Goal: Task Accomplishment & Management: Contribute content

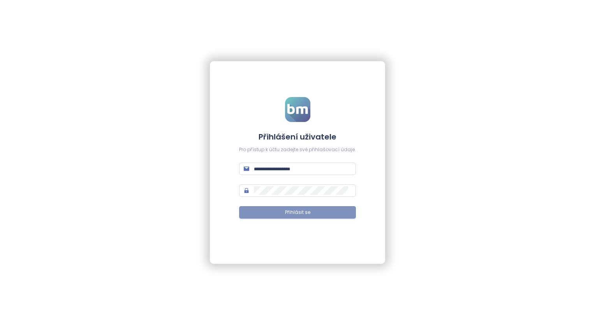
type input "**********"
click at [310, 210] on span "Přihlásit se" at bounding box center [297, 212] width 25 height 7
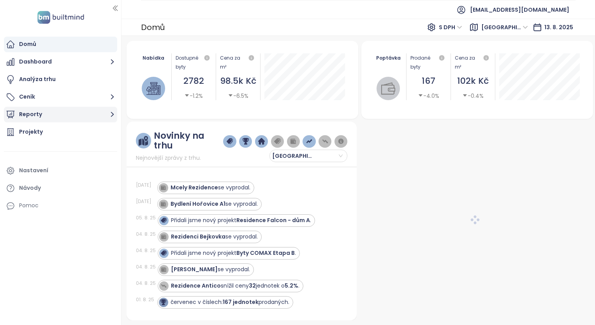
click at [44, 115] on button "Reporty" at bounding box center [60, 115] width 113 height 16
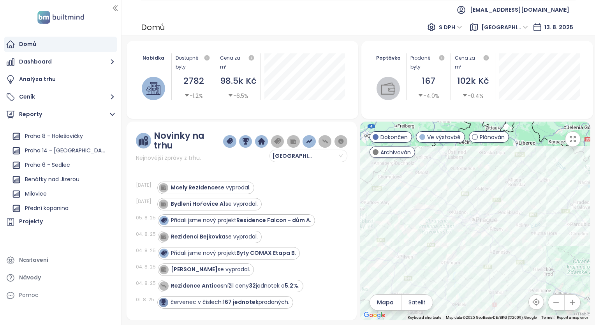
scroll to position [700, 0]
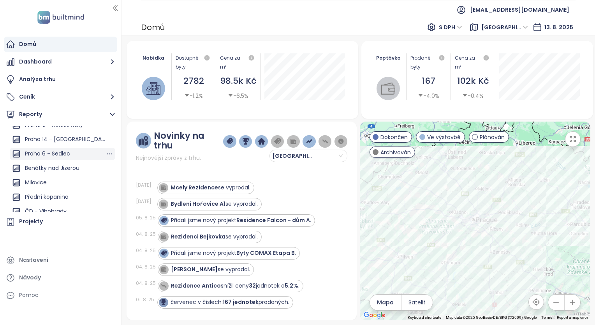
click at [58, 156] on div "Praha 6 - Sedlec" at bounding box center [47, 154] width 45 height 10
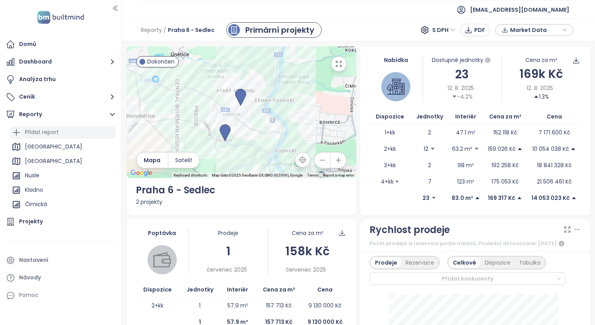
click at [58, 135] on div "Přidat report" at bounding box center [42, 132] width 34 height 10
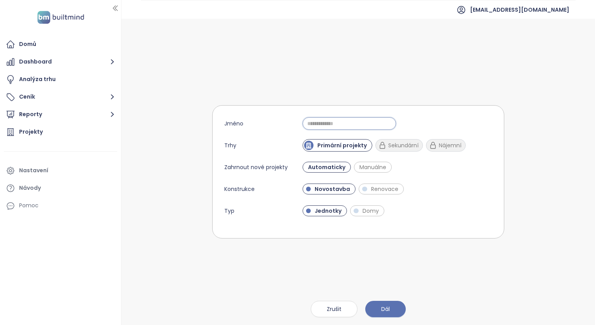
click at [319, 120] on input "Jméno" at bounding box center [350, 123] width 94 height 12
type input "**********"
click at [386, 307] on span "Dál" at bounding box center [386, 309] width 9 height 9
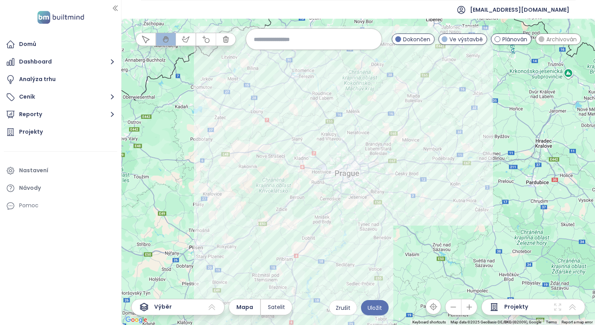
click at [275, 37] on input at bounding box center [314, 39] width 120 height 17
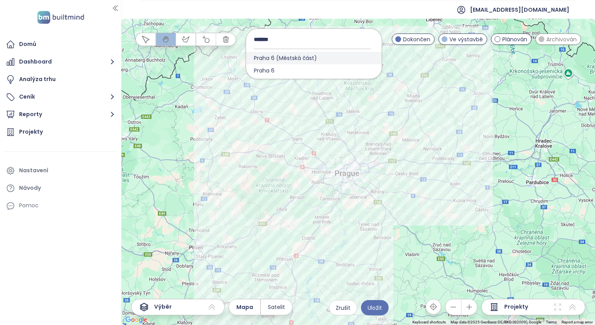
type input "*******"
click at [281, 57] on span "Praha 6 (Městská část)" at bounding box center [285, 58] width 79 height 12
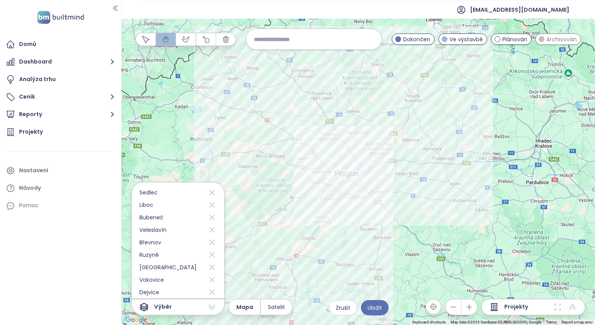
click at [472, 309] on icon "button" at bounding box center [470, 307] width 8 height 8
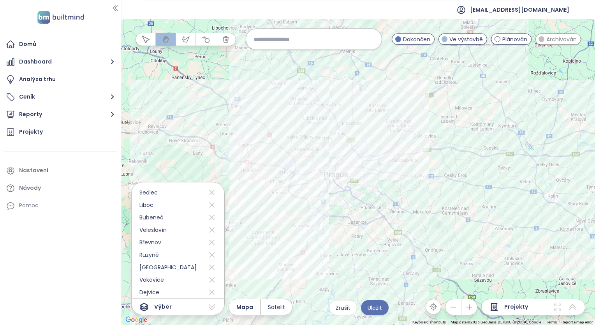
click at [472, 309] on icon "button" at bounding box center [470, 307] width 8 height 8
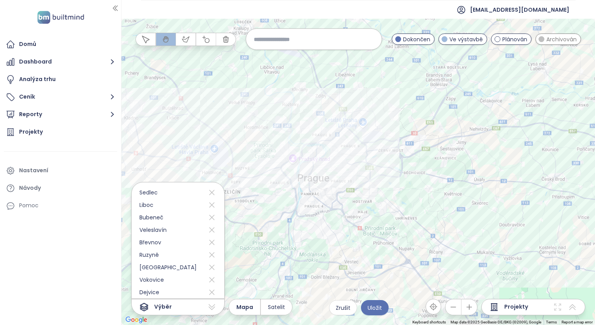
click at [472, 309] on icon "button" at bounding box center [470, 307] width 8 height 8
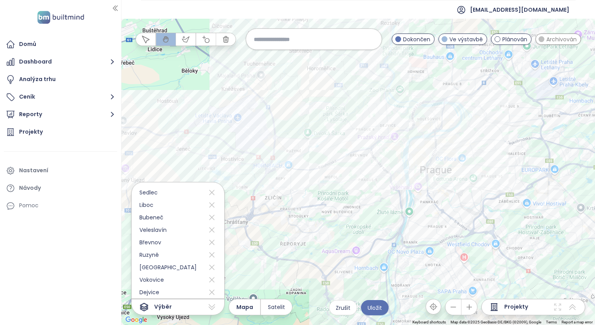
drag, startPoint x: 414, startPoint y: 282, endPoint x: 583, endPoint y: 269, distance: 169.3
click at [583, 269] on div at bounding box center [359, 172] width 474 height 306
click at [473, 308] on icon "button" at bounding box center [470, 307] width 8 height 8
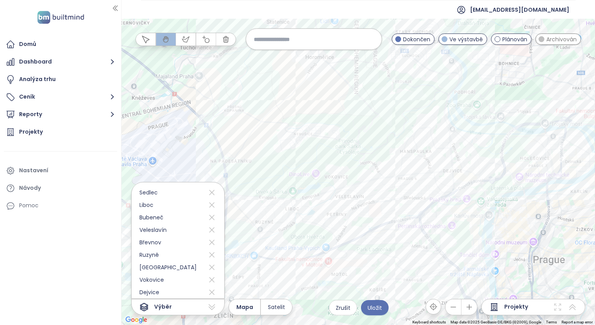
drag, startPoint x: 335, startPoint y: 230, endPoint x: 372, endPoint y: 322, distance: 99.5
click at [372, 322] on div at bounding box center [359, 172] width 474 height 306
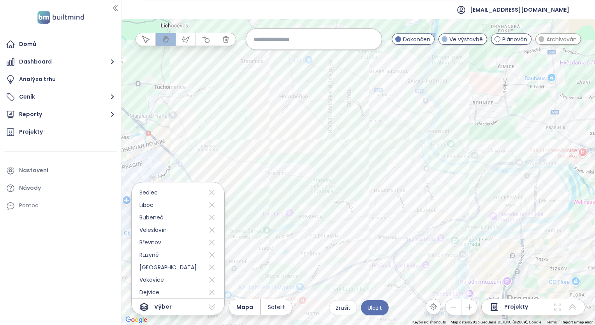
drag, startPoint x: 473, startPoint y: 194, endPoint x: 446, endPoint y: 235, distance: 49.2
click at [446, 235] on div at bounding box center [359, 172] width 474 height 306
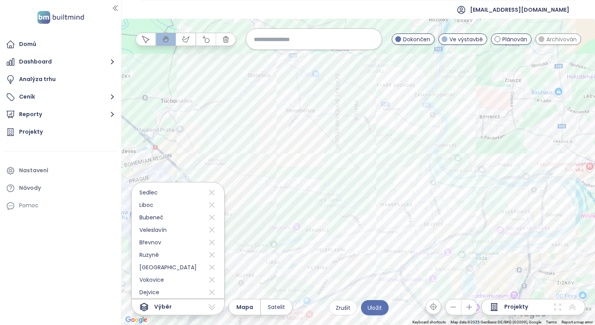
drag, startPoint x: 398, startPoint y: 105, endPoint x: 406, endPoint y: 120, distance: 17.3
click at [406, 120] on div at bounding box center [359, 172] width 474 height 306
click at [184, 38] on icon "button" at bounding box center [186, 39] width 8 height 8
click at [418, 81] on div at bounding box center [359, 172] width 474 height 306
click at [419, 79] on div at bounding box center [359, 172] width 474 height 306
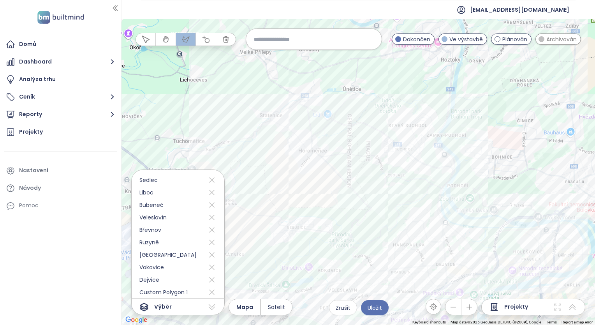
drag, startPoint x: 426, startPoint y: 69, endPoint x: 436, endPoint y: 108, distance: 40.7
click at [436, 108] on div at bounding box center [359, 172] width 474 height 306
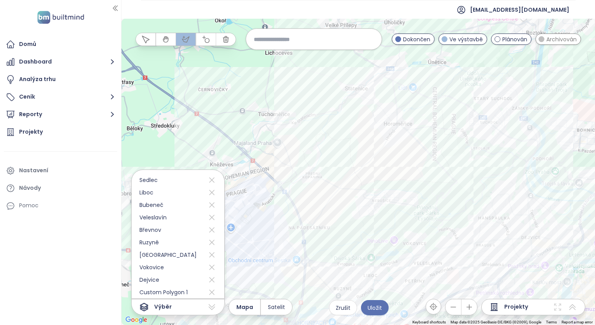
drag, startPoint x: 276, startPoint y: 182, endPoint x: 362, endPoint y: 155, distance: 90.2
click at [362, 155] on div at bounding box center [359, 172] width 474 height 306
click at [265, 172] on div at bounding box center [359, 172] width 474 height 306
click at [236, 113] on div at bounding box center [359, 172] width 474 height 306
click at [267, 82] on div at bounding box center [359, 172] width 474 height 306
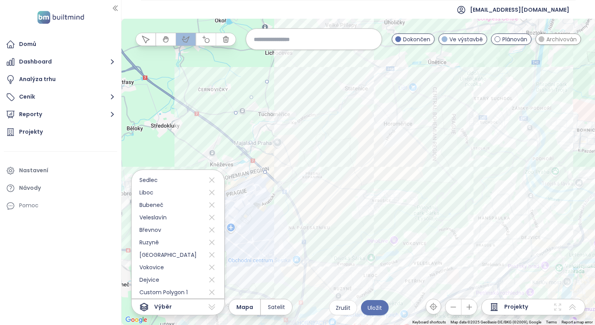
click at [330, 60] on div at bounding box center [359, 172] width 474 height 306
click at [403, 48] on div at bounding box center [359, 172] width 474 height 306
click at [455, 51] on div at bounding box center [359, 172] width 474 height 306
click at [511, 66] on div at bounding box center [359, 172] width 474 height 306
click at [517, 97] on div at bounding box center [359, 172] width 474 height 306
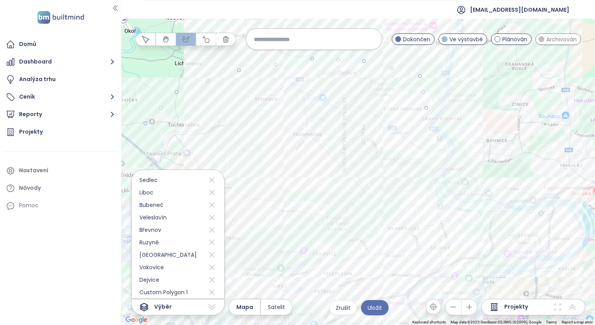
drag, startPoint x: 558, startPoint y: 115, endPoint x: 464, endPoint y: 125, distance: 94.4
click at [464, 125] on div at bounding box center [359, 172] width 474 height 306
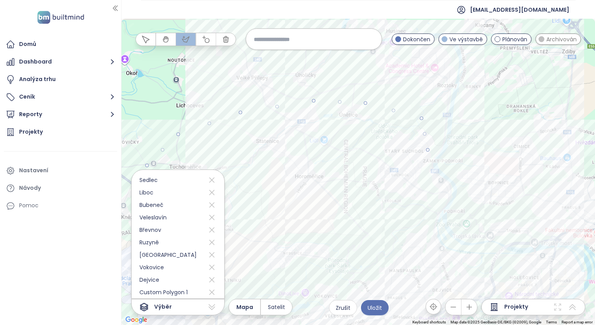
drag, startPoint x: 479, startPoint y: 90, endPoint x: 481, endPoint y: 134, distance: 44.1
click at [481, 134] on div at bounding box center [359, 172] width 474 height 306
click at [479, 116] on div at bounding box center [359, 172] width 474 height 306
click at [486, 131] on div at bounding box center [359, 172] width 474 height 306
click at [517, 157] on div at bounding box center [359, 172] width 474 height 306
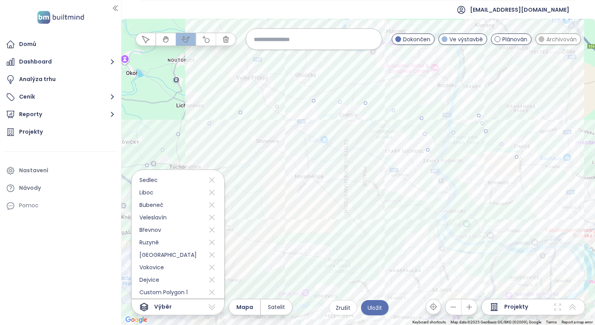
click at [514, 203] on div at bounding box center [359, 172] width 474 height 306
click at [521, 251] on div at bounding box center [359, 172] width 474 height 306
click at [514, 252] on div at bounding box center [359, 172] width 474 height 306
click at [542, 271] on div at bounding box center [359, 172] width 474 height 306
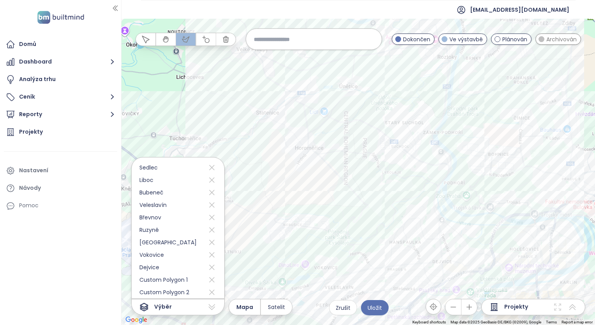
drag, startPoint x: 542, startPoint y: 271, endPoint x: 529, endPoint y: 191, distance: 81.2
click at [529, 191] on div at bounding box center [359, 172] width 474 height 306
click at [376, 307] on span "Uložit" at bounding box center [375, 308] width 14 height 9
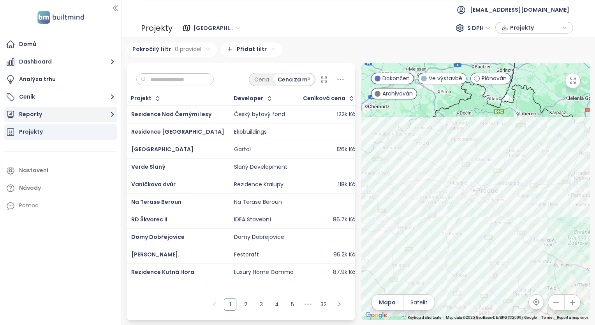
click at [111, 112] on icon "button" at bounding box center [112, 114] width 3 height 5
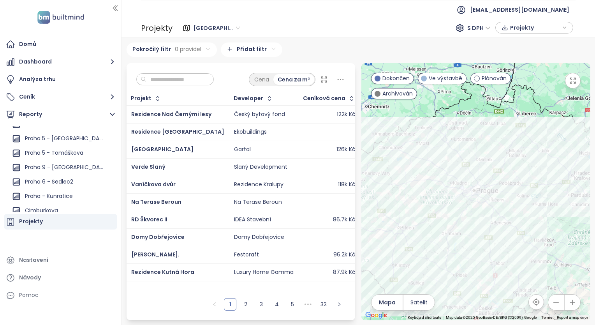
scroll to position [520, 0]
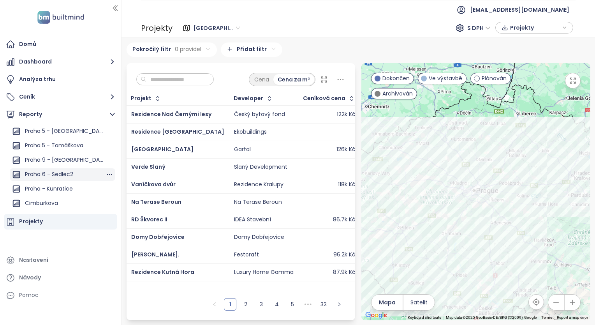
click at [69, 175] on div "Praha 6 - Sedlec2" at bounding box center [49, 175] width 48 height 10
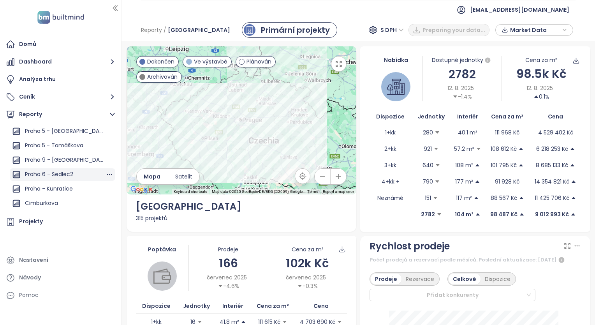
click at [70, 175] on div "Praha 6 - Sedlec2" at bounding box center [49, 175] width 48 height 10
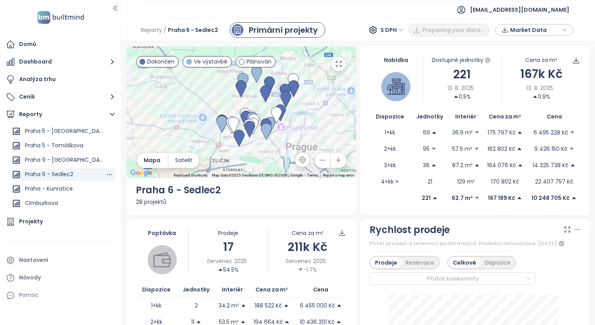
click at [70, 175] on div "Praha 6 - Sedlec2" at bounding box center [49, 175] width 48 height 10
click at [340, 65] on button "button" at bounding box center [339, 64] width 16 height 16
click at [335, 67] on icon "button" at bounding box center [339, 64] width 8 height 8
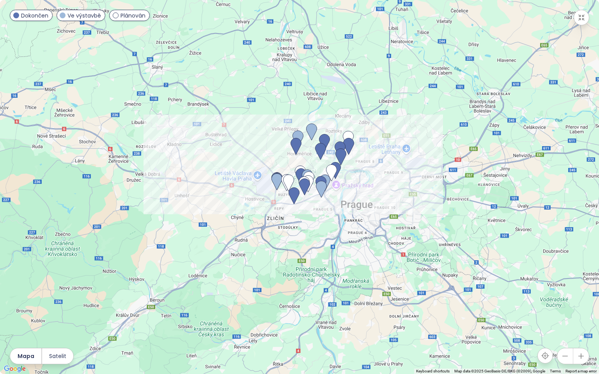
drag, startPoint x: 314, startPoint y: 130, endPoint x: 312, endPoint y: 111, distance: 19.3
click at [312, 111] on div at bounding box center [299, 187] width 599 height 374
click at [581, 325] on icon "button" at bounding box center [581, 356] width 8 height 8
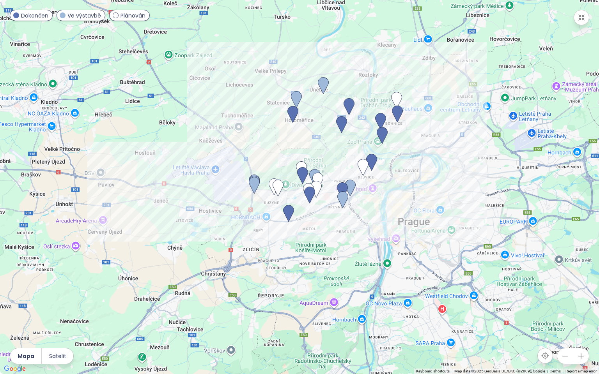
click at [581, 325] on icon "button" at bounding box center [581, 356] width 8 height 8
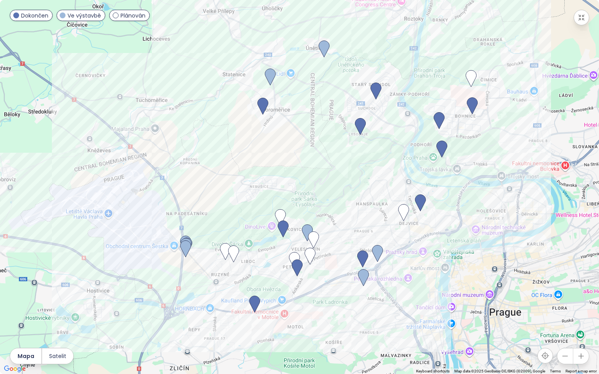
drag, startPoint x: 475, startPoint y: 213, endPoint x: 452, endPoint y: 270, distance: 61.9
click at [452, 270] on div at bounding box center [299, 187] width 599 height 374
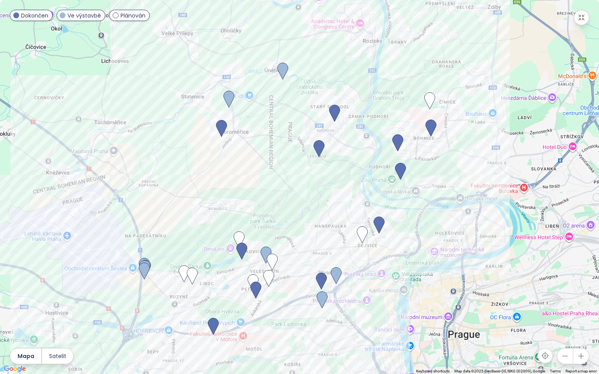
drag, startPoint x: 497, startPoint y: 225, endPoint x: 451, endPoint y: 249, distance: 52.3
click at [451, 249] on div at bounding box center [299, 187] width 599 height 374
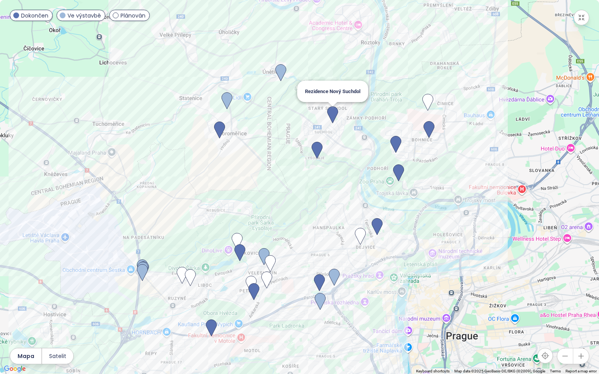
click at [327, 115] on img at bounding box center [332, 114] width 11 height 17
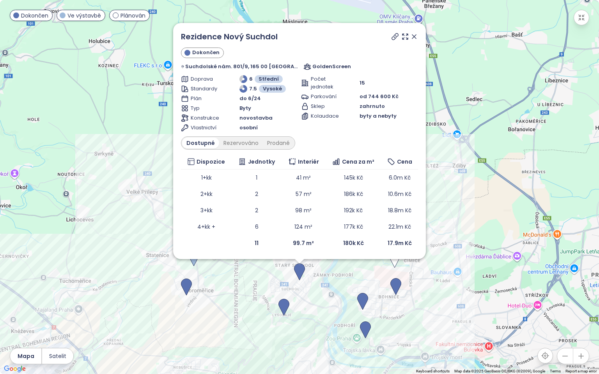
click at [410, 37] on icon at bounding box center [414, 37] width 8 height 8
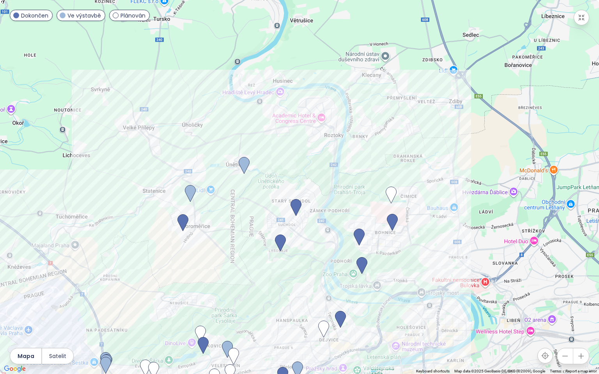
drag, startPoint x: 395, startPoint y: 131, endPoint x: 391, endPoint y: 65, distance: 65.6
click at [391, 65] on div at bounding box center [299, 187] width 599 height 374
click at [279, 240] on img at bounding box center [280, 243] width 11 height 17
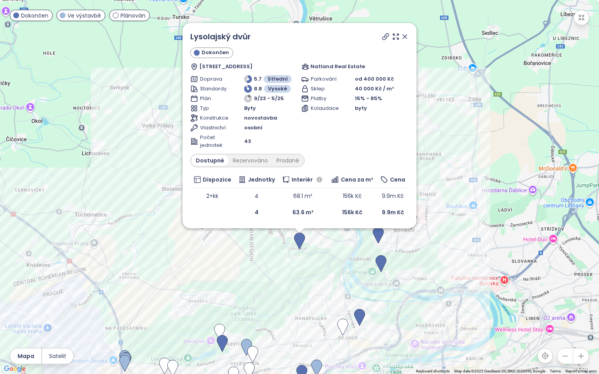
click at [406, 39] on icon at bounding box center [405, 37] width 4 height 4
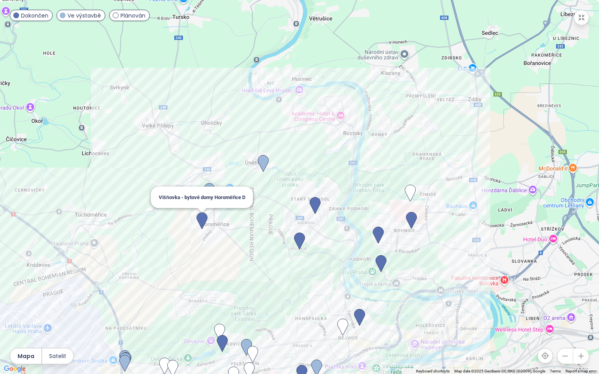
click at [203, 223] on img at bounding box center [201, 220] width 11 height 17
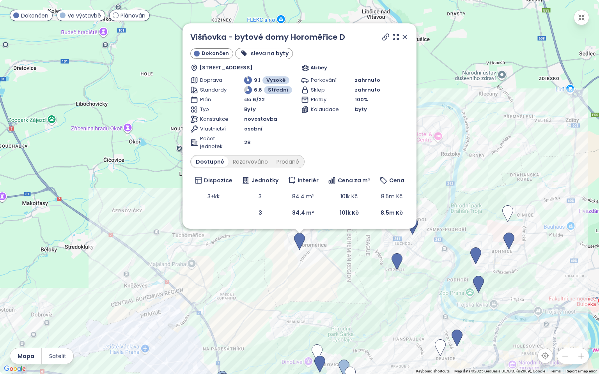
click at [405, 38] on icon at bounding box center [405, 37] width 8 height 8
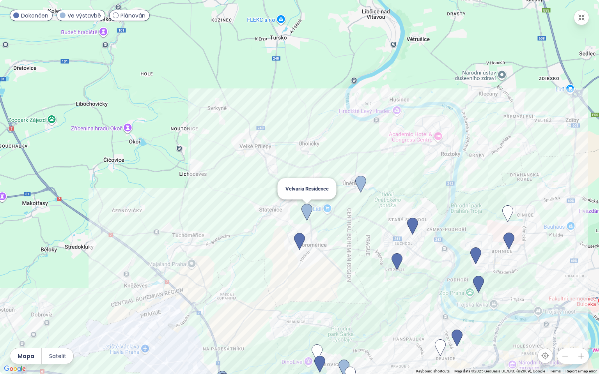
click at [305, 208] on img at bounding box center [306, 212] width 11 height 17
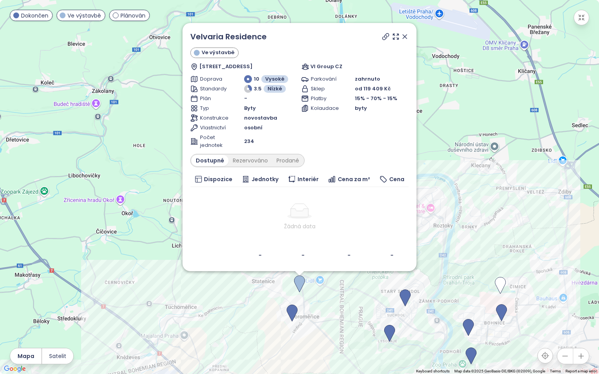
click at [305, 208] on icon at bounding box center [299, 211] width 25 height 16
click at [405, 38] on icon at bounding box center [405, 37] width 8 height 8
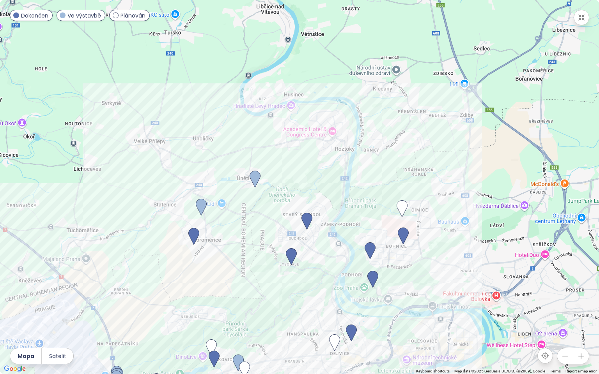
drag, startPoint x: 419, startPoint y: 126, endPoint x: 333, endPoint y: 60, distance: 108.5
click at [333, 60] on div at bounding box center [299, 187] width 599 height 374
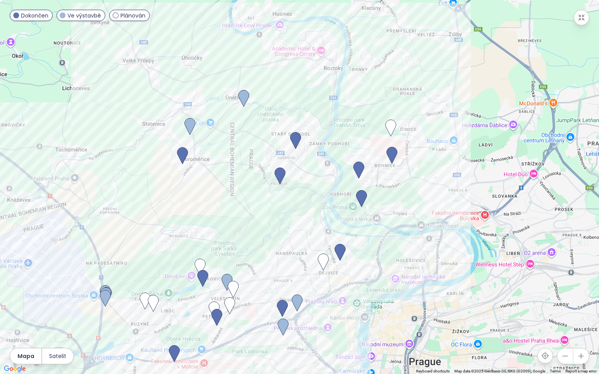
drag, startPoint x: 366, startPoint y: 187, endPoint x: 355, endPoint y: 100, distance: 87.2
click at [355, 100] on div at bounding box center [299, 187] width 599 height 374
click at [357, 166] on img at bounding box center [358, 170] width 11 height 17
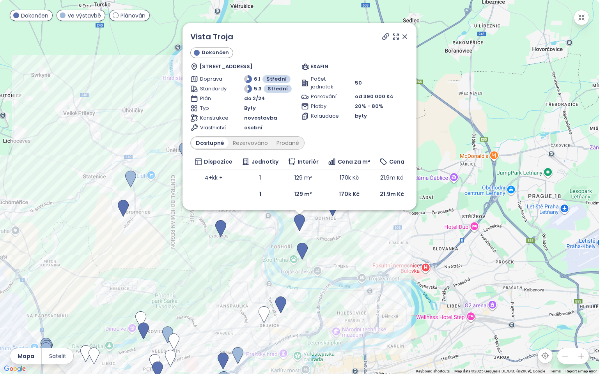
click at [404, 37] on icon at bounding box center [405, 37] width 4 height 4
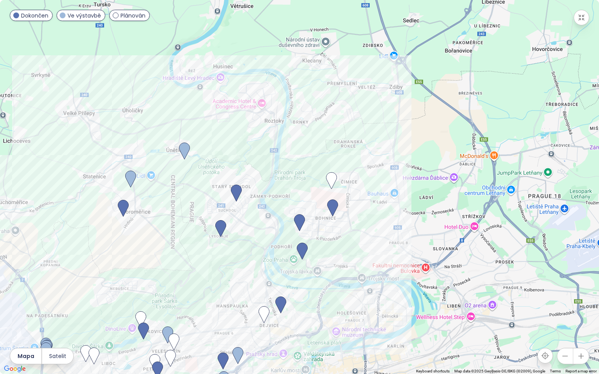
drag, startPoint x: 328, startPoint y: 172, endPoint x: 400, endPoint y: 85, distance: 112.9
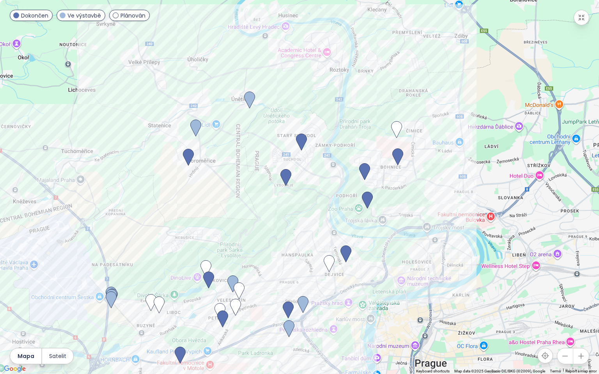
drag, startPoint x: 358, startPoint y: 131, endPoint x: 435, endPoint y: 73, distance: 95.7
click at [435, 73] on div at bounding box center [299, 187] width 599 height 374
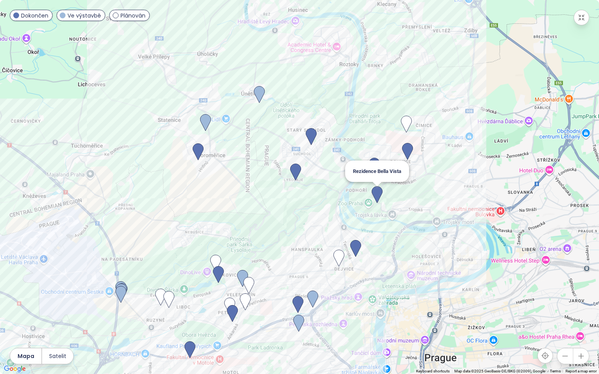
click at [373, 194] on img at bounding box center [376, 194] width 11 height 17
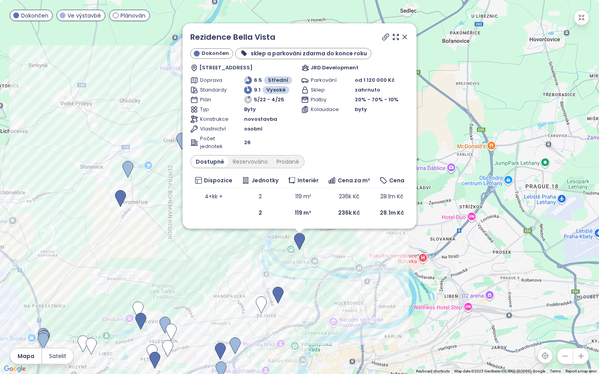
click at [405, 36] on icon at bounding box center [405, 37] width 4 height 4
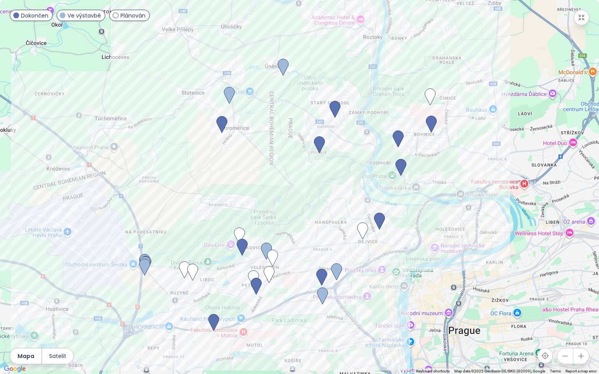
drag, startPoint x: 293, startPoint y: 194, endPoint x: 399, endPoint y: 116, distance: 131.0
click at [399, 116] on div at bounding box center [299, 187] width 599 height 374
click at [381, 218] on img at bounding box center [379, 221] width 11 height 17
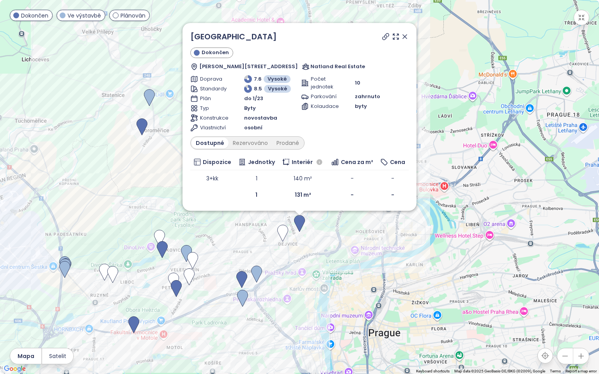
click at [405, 40] on icon at bounding box center [405, 37] width 8 height 8
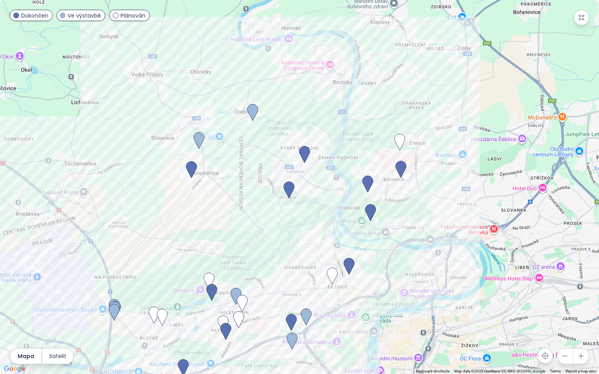
drag, startPoint x: 358, startPoint y: 111, endPoint x: 413, endPoint y: 161, distance: 74.0
click at [413, 161] on div at bounding box center [299, 187] width 599 height 374
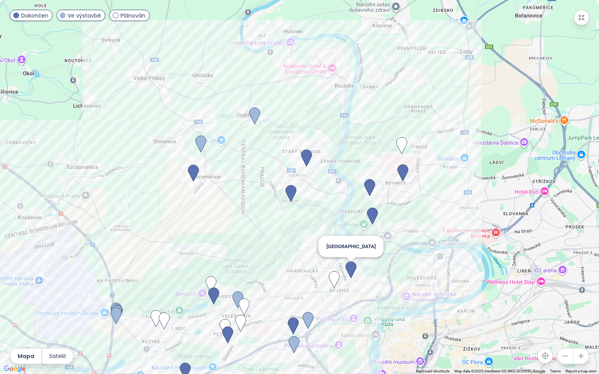
click at [347, 265] on img at bounding box center [350, 269] width 11 height 17
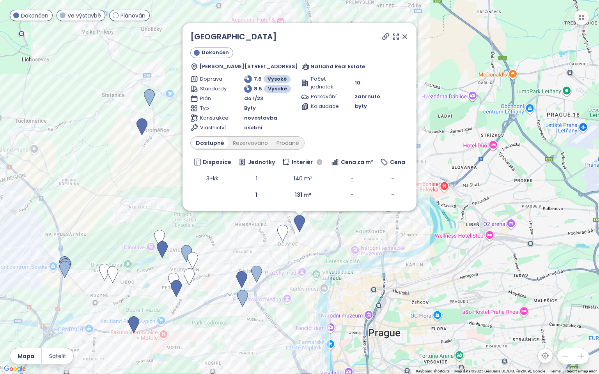
click at [406, 37] on icon at bounding box center [405, 37] width 8 height 8
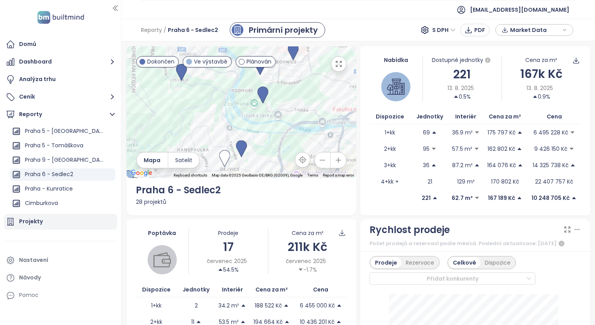
click at [30, 221] on div "Projekty" at bounding box center [31, 222] width 24 height 10
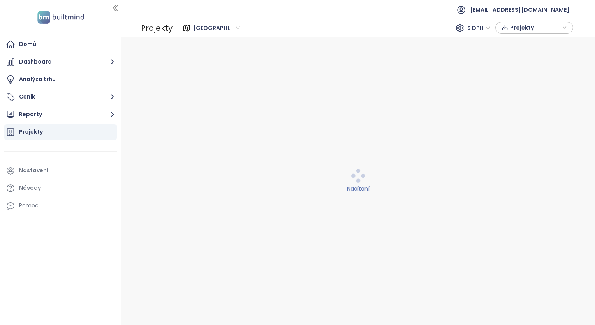
click at [219, 27] on span "Středočeský kraj" at bounding box center [216, 28] width 47 height 12
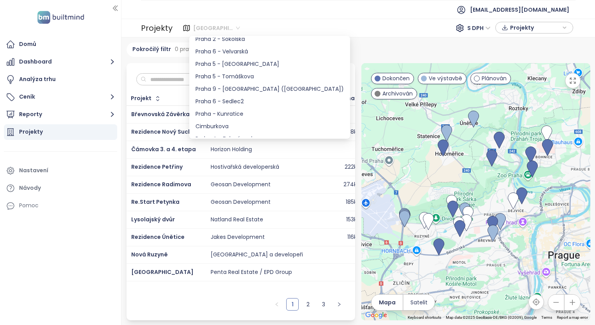
scroll to position [422, 0]
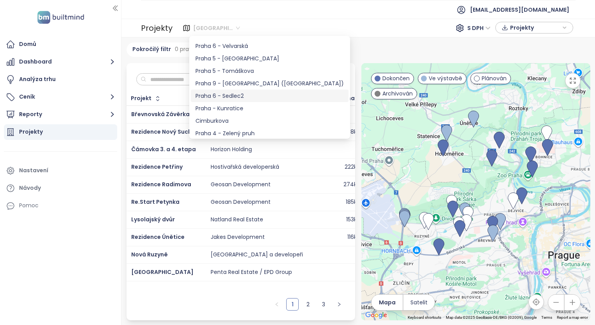
click at [249, 97] on div "Praha 6 - Sedlec2" at bounding box center [270, 96] width 148 height 9
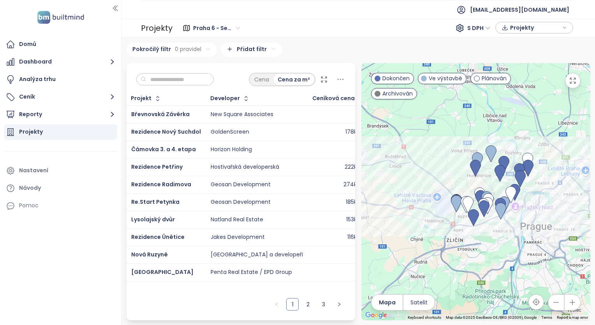
click at [323, 78] on icon at bounding box center [324, 79] width 5 height 5
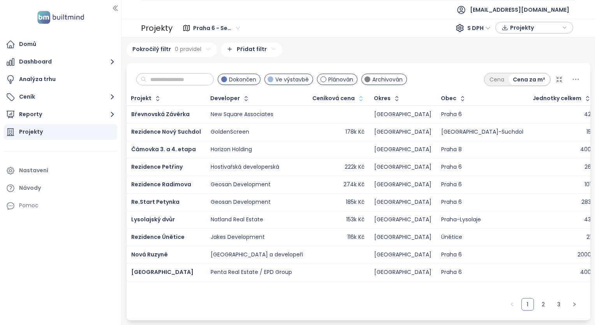
click at [355, 103] on button "button" at bounding box center [360, 98] width 11 height 12
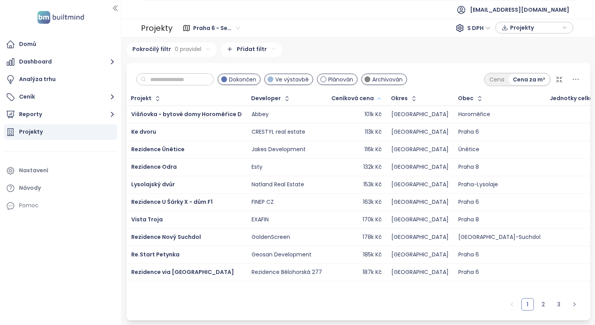
click at [376, 100] on icon "button" at bounding box center [379, 98] width 6 height 9
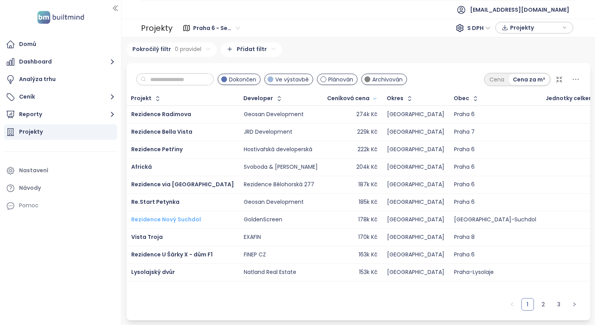
click at [173, 219] on span "Rezidence Nový Suchdol" at bounding box center [166, 220] width 70 height 8
click at [166, 200] on span "Re.Start Petynka" at bounding box center [155, 202] width 48 height 8
click at [558, 79] on icon at bounding box center [560, 80] width 8 height 8
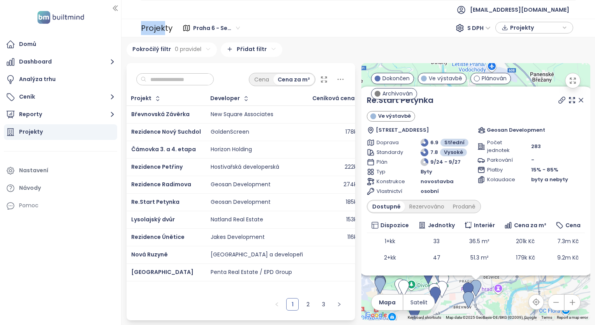
drag, startPoint x: 164, startPoint y: 33, endPoint x: 99, endPoint y: 105, distance: 97.1
click at [99, 105] on section "Domů Dashboard Analýza trhu Ceník Reporty Projekty Nastavení Návody Pomoc ikoni…" at bounding box center [297, 162] width 595 height 325
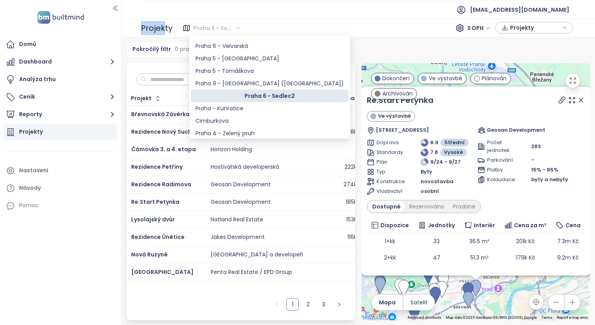
drag, startPoint x: 99, startPoint y: 105, endPoint x: 237, endPoint y: 26, distance: 159.7
click at [237, 26] on span "Praha 6 - Sedlec2" at bounding box center [216, 28] width 47 height 12
click at [253, 98] on div "Praha 6 - Sedlec2" at bounding box center [270, 96] width 148 height 9
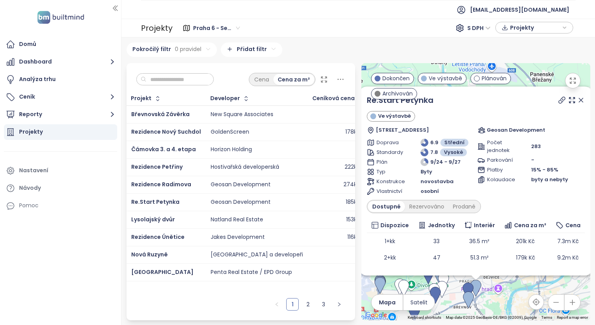
click at [578, 100] on icon at bounding box center [582, 100] width 8 height 8
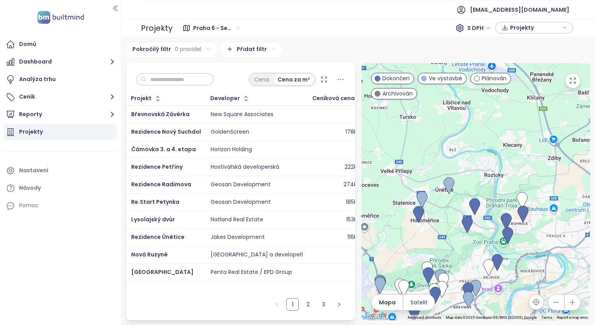
click at [324, 79] on icon at bounding box center [324, 80] width 8 height 8
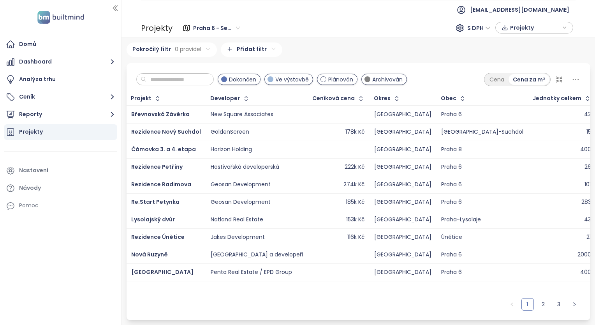
click at [559, 77] on icon at bounding box center [560, 80] width 8 height 8
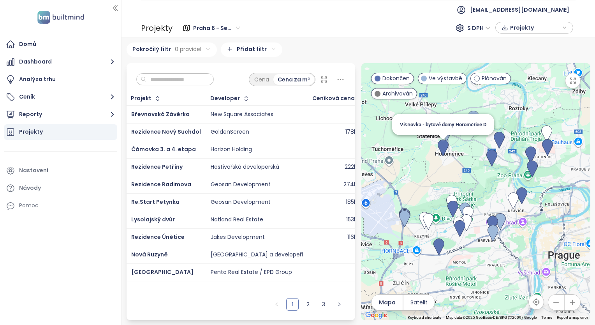
click at [446, 152] on img at bounding box center [443, 148] width 11 height 17
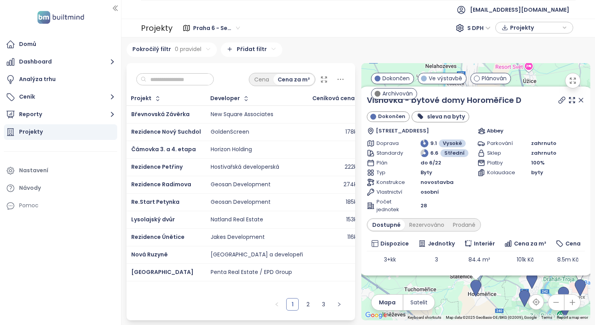
click at [578, 98] on icon at bounding box center [582, 100] width 8 height 8
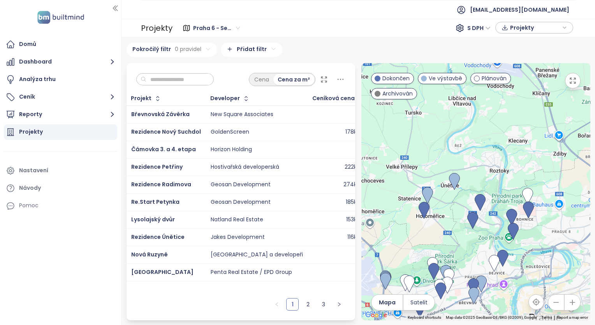
drag, startPoint x: 560, startPoint y: 211, endPoint x: 507, endPoint y: 131, distance: 96.4
click at [507, 131] on div at bounding box center [476, 191] width 229 height 257
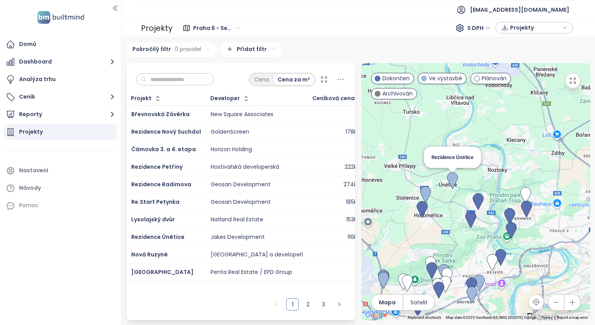
click at [454, 184] on img at bounding box center [452, 180] width 11 height 17
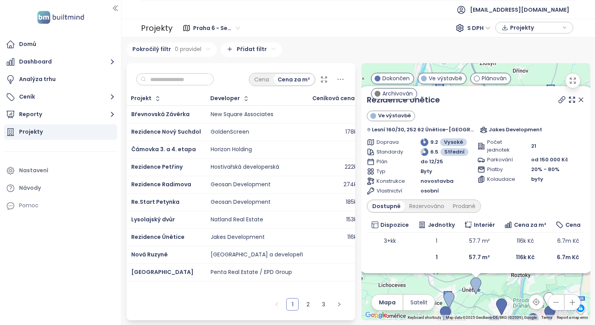
click at [585, 100] on icon at bounding box center [582, 100] width 8 height 8
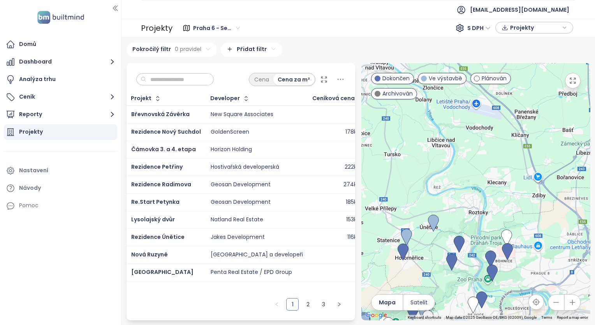
drag, startPoint x: 549, startPoint y: 186, endPoint x: 500, endPoint y: 110, distance: 90.6
click at [500, 110] on div at bounding box center [476, 191] width 229 height 257
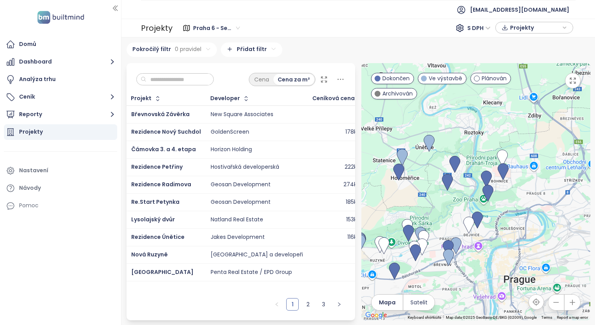
drag, startPoint x: 486, startPoint y: 185, endPoint x: 486, endPoint y: 110, distance: 76.0
click at [486, 110] on div at bounding box center [476, 191] width 229 height 257
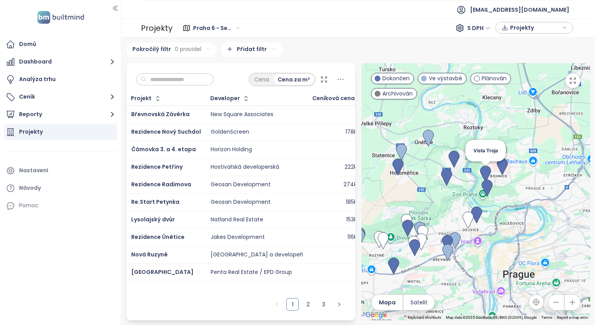
click at [486, 172] on img at bounding box center [485, 174] width 11 height 17
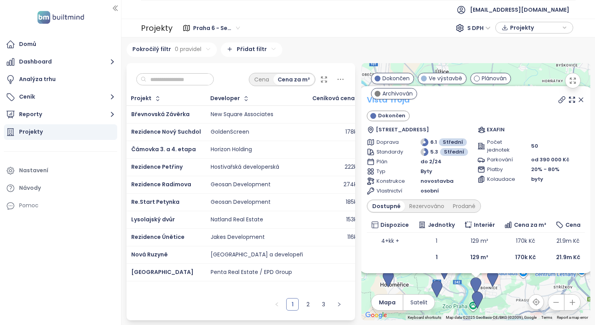
click at [397, 101] on link "Vista Troja" at bounding box center [388, 99] width 43 height 11
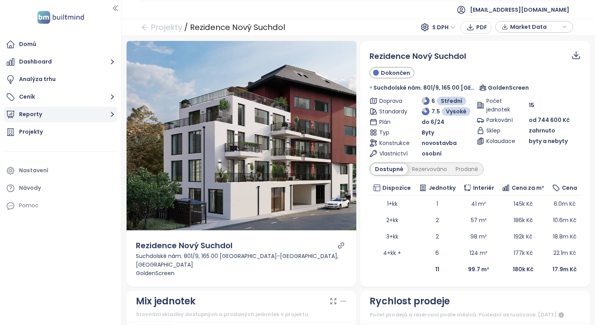
click at [58, 110] on button "Reporty" at bounding box center [60, 115] width 113 height 16
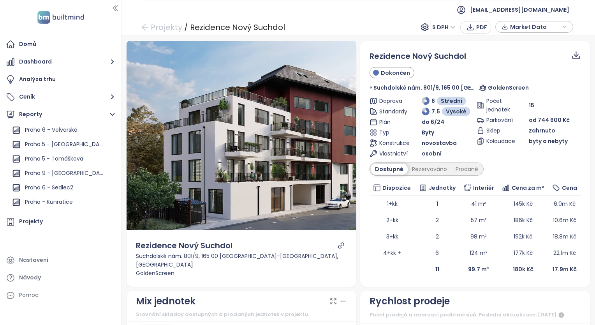
scroll to position [522, 0]
click at [79, 177] on div "Praha 6 - Sedlec2" at bounding box center [63, 172] width 106 height 12
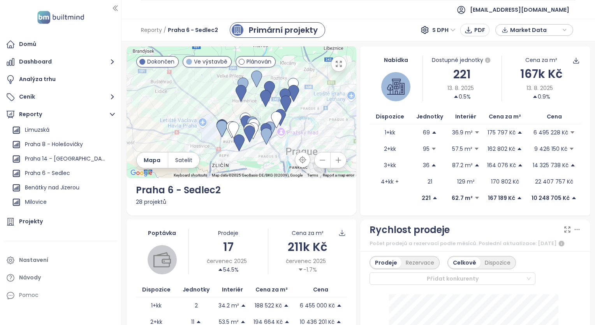
scroll to position [698, 0]
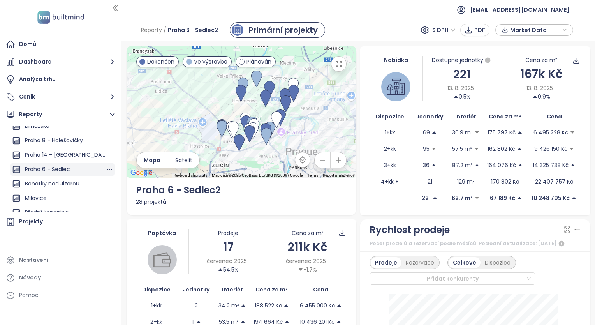
click at [58, 171] on div "Praha 6 - Sedlec" at bounding box center [47, 169] width 45 height 10
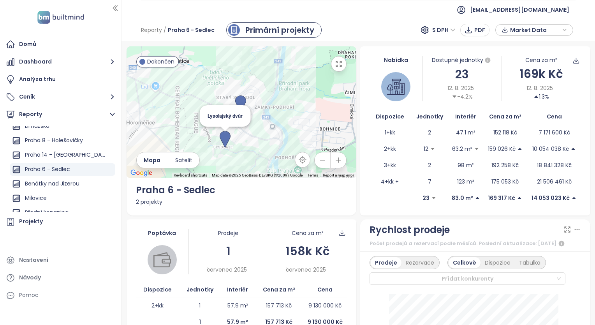
click at [226, 139] on img at bounding box center [225, 139] width 11 height 17
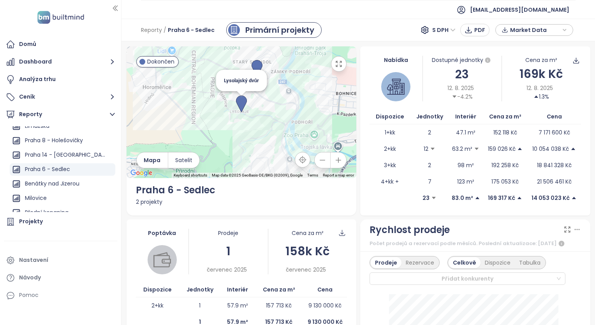
click at [239, 108] on img at bounding box center [241, 103] width 11 height 17
click at [241, 99] on img at bounding box center [241, 103] width 11 height 17
click at [240, 102] on img at bounding box center [241, 103] width 11 height 17
click at [239, 109] on img at bounding box center [241, 103] width 11 height 17
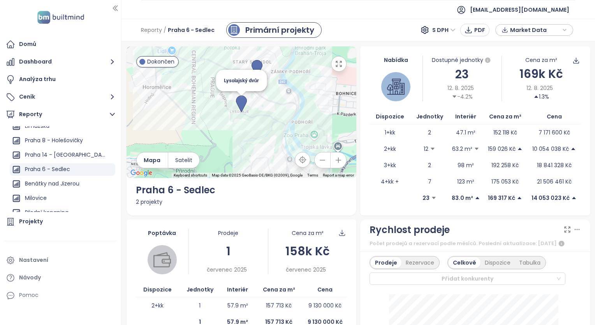
click at [240, 103] on img at bounding box center [241, 103] width 11 height 17
click at [240, 101] on img at bounding box center [241, 103] width 11 height 17
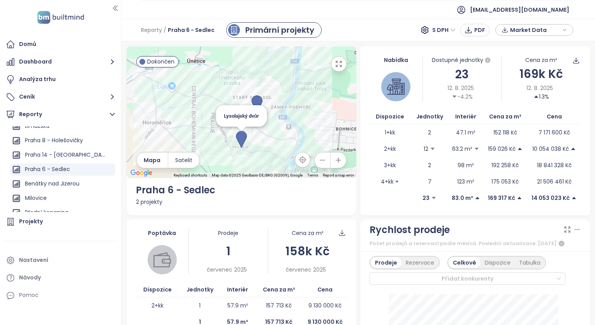
click at [240, 134] on img at bounding box center [241, 139] width 11 height 17
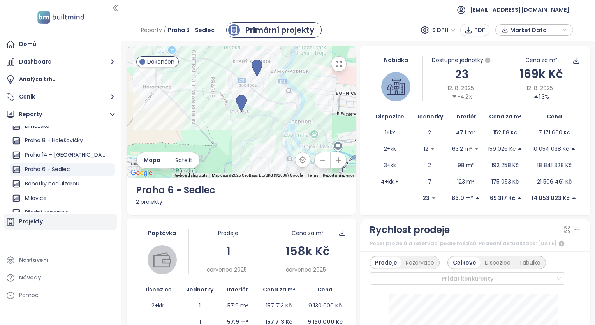
click at [41, 217] on div "Projekty" at bounding box center [31, 222] width 24 height 10
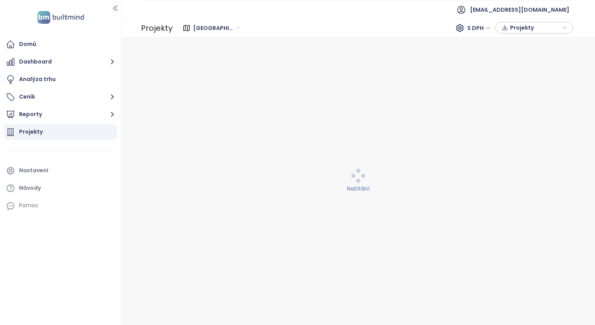
click at [232, 28] on span "Středočeský kraj" at bounding box center [216, 28] width 47 height 12
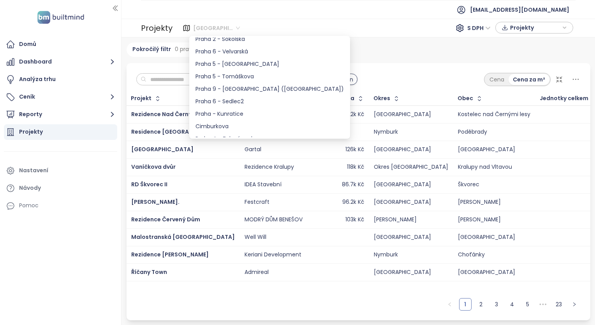
scroll to position [427, 0]
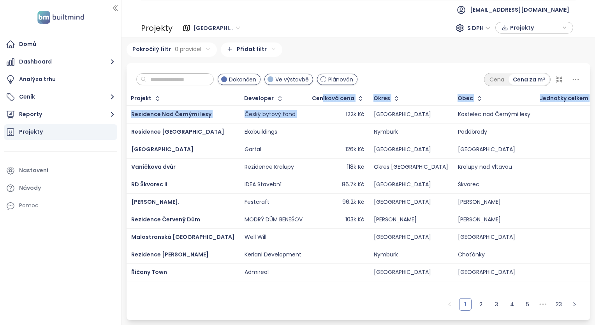
drag, startPoint x: 301, startPoint y: 102, endPoint x: 302, endPoint y: 111, distance: 8.6
click at [302, 111] on body "Domů Dashboard Analýza trhu Ceník Reporty Projekty Nastavení Návody Pomoc ikoni…" at bounding box center [297, 162] width 595 height 325
click at [231, 26] on span "Středočeský kraj" at bounding box center [216, 28] width 47 height 12
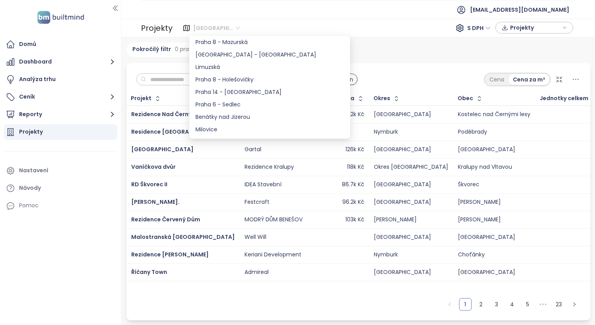
scroll to position [576, 0]
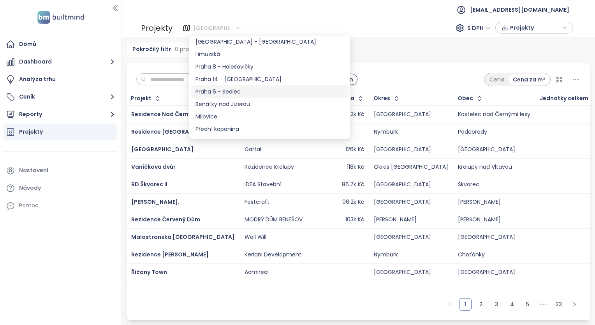
click at [251, 94] on div "Praha 6 - Sedlec" at bounding box center [270, 91] width 148 height 9
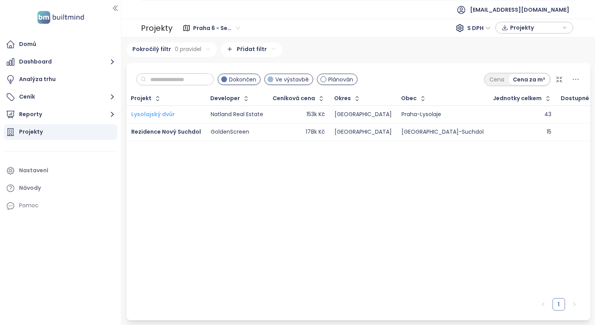
click at [166, 111] on span "Lysolajský dvůr" at bounding box center [153, 114] width 44 height 8
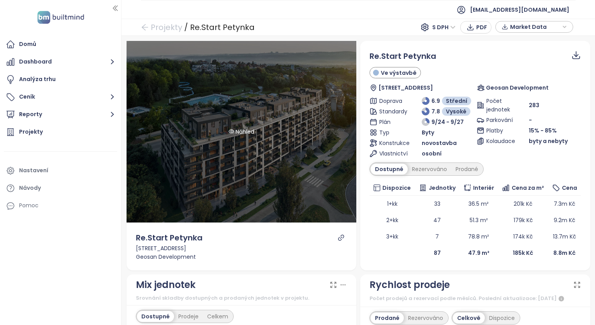
click at [166, 201] on div "Náhled" at bounding box center [242, 132] width 230 height 182
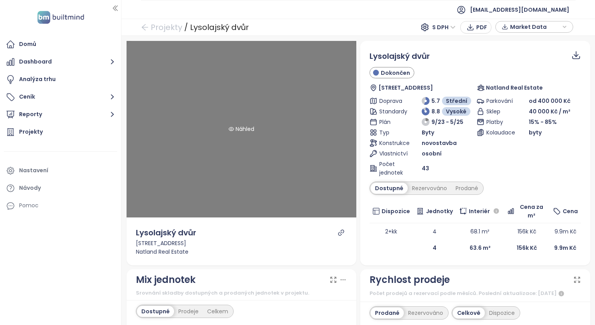
click at [164, 61] on div "Náhled" at bounding box center [242, 129] width 230 height 177
